Goal: Information Seeking & Learning: Learn about a topic

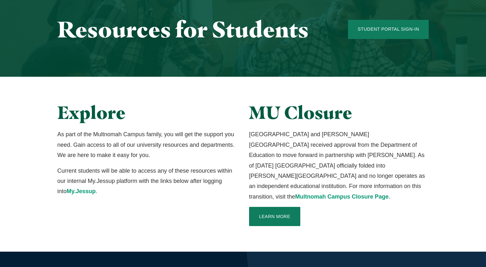
scroll to position [128, 0]
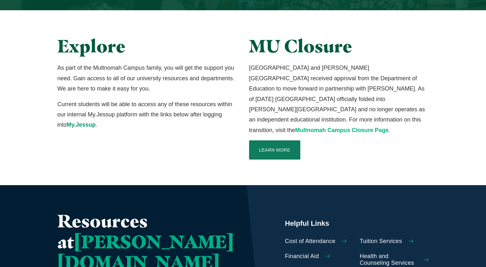
click at [295, 127] on link "Multnomah Campus Closure Page" at bounding box center [341, 130] width 93 height 6
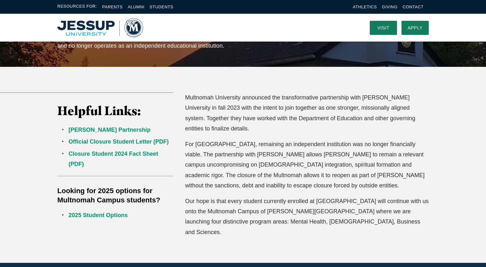
scroll to position [128, 0]
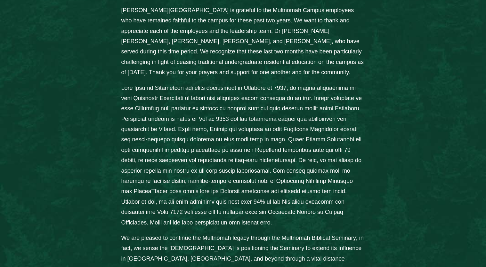
scroll to position [352, 0]
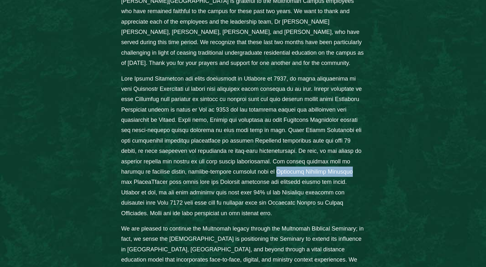
drag, startPoint x: 364, startPoint y: 134, endPoint x: 288, endPoint y: 133, distance: 76.2
click at [288, 133] on p "Columns" at bounding box center [243, 146] width 244 height 145
copy p "Multnomah Biblical Seminary"
click at [380, 128] on div "From the Desk of President [PERSON_NAME]: [PERSON_NAME][GEOGRAPHIC_DATA] is gra…" at bounding box center [243, 179] width 410 height 442
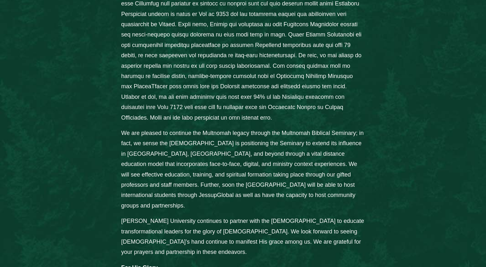
scroll to position [448, 0]
click at [283, 254] on div "From the Desk of President [PERSON_NAME]: [PERSON_NAME][GEOGRAPHIC_DATA] is gra…" at bounding box center [243, 83] width 486 height 493
click at [453, 205] on div "From the Desk of President [PERSON_NAME]: [PERSON_NAME][GEOGRAPHIC_DATA] is gra…" at bounding box center [243, 83] width 486 height 493
